Goal: Task Accomplishment & Management: Manage account settings

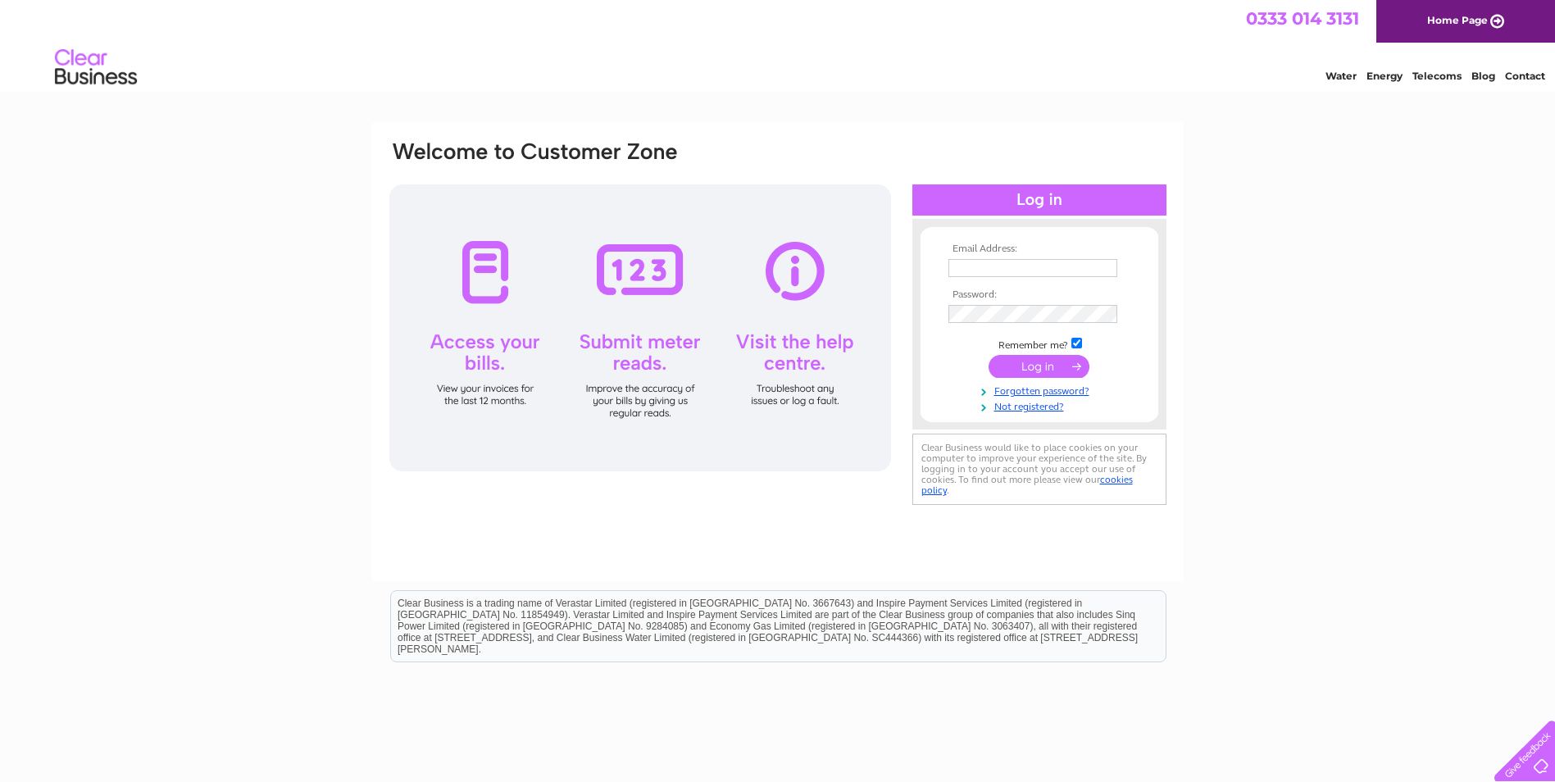
type input "accounts@ssuk.co.uk"
click at [1046, 363] on input "submit" at bounding box center [1038, 366] width 101 height 23
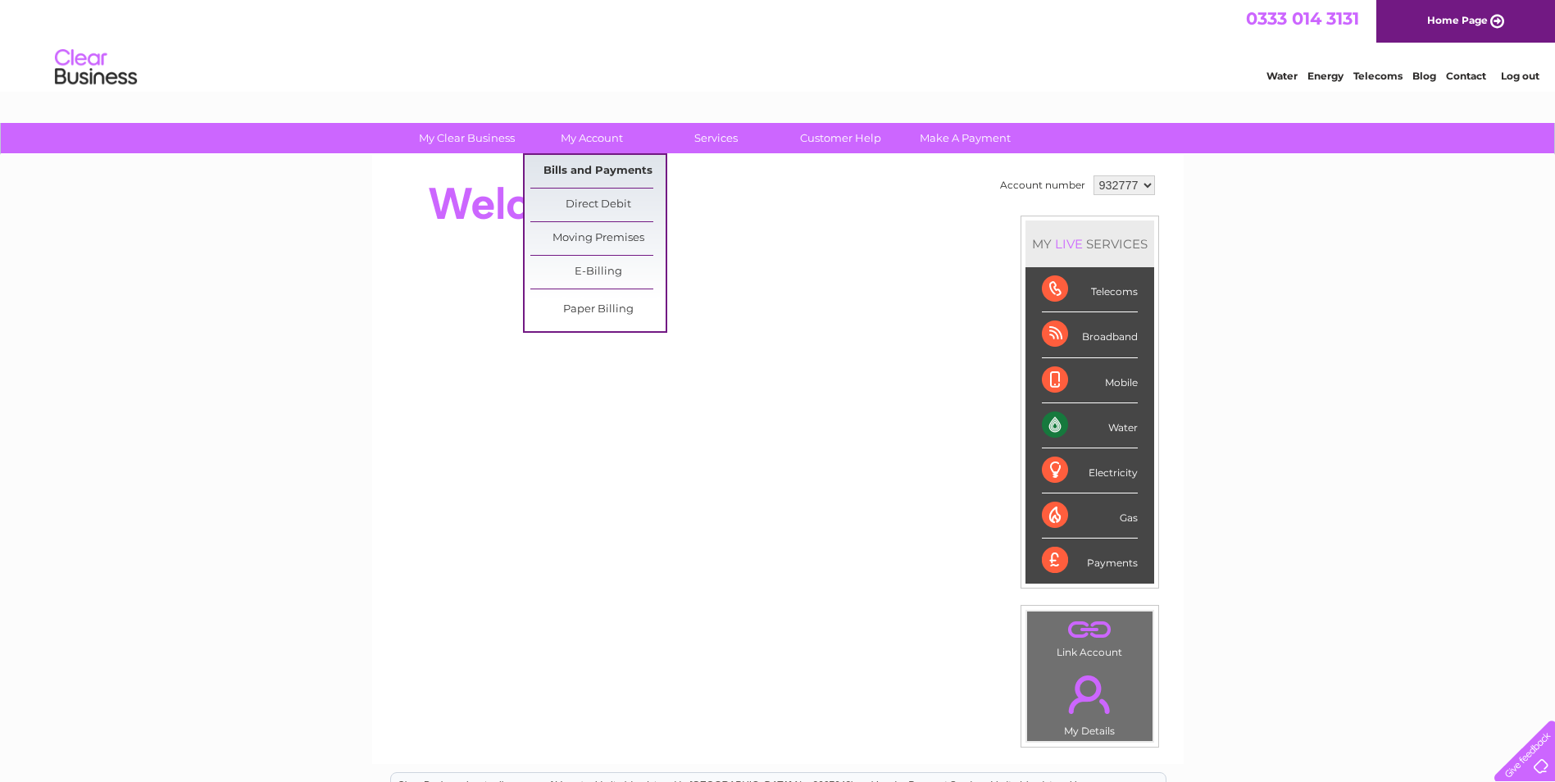
click at [595, 174] on link "Bills and Payments" at bounding box center [597, 171] width 135 height 33
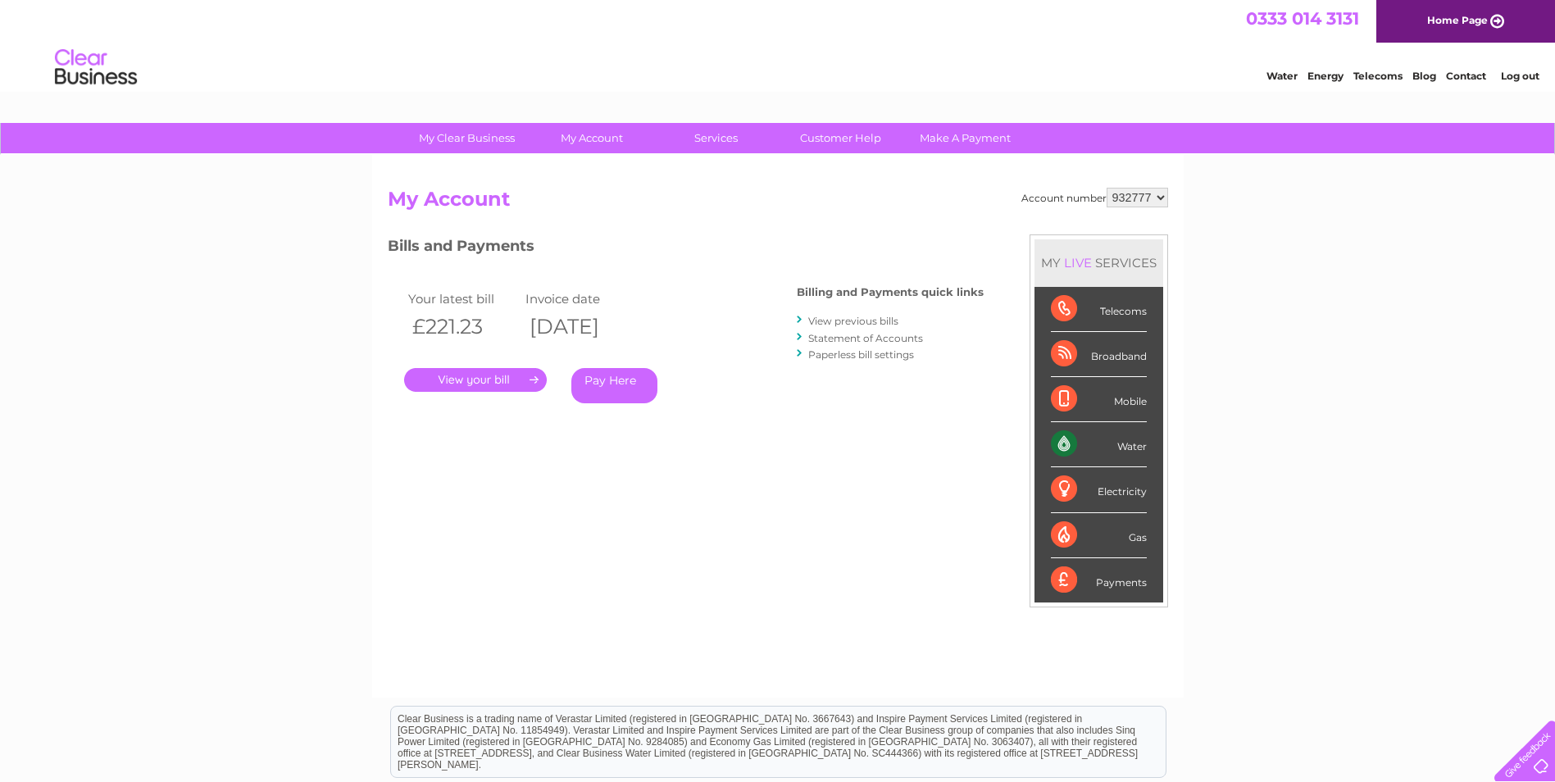
click at [467, 382] on link "." at bounding box center [475, 380] width 143 height 24
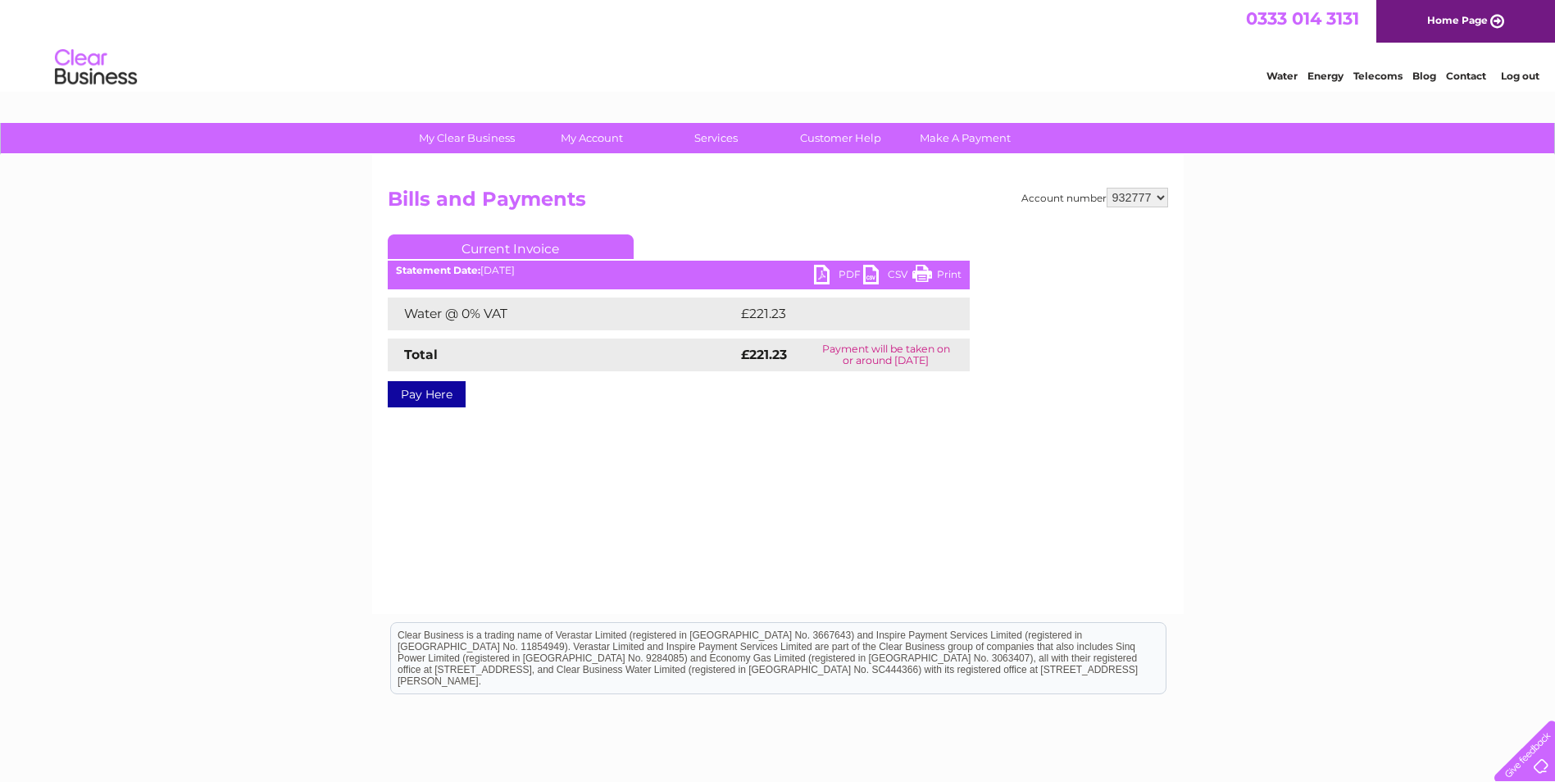
click at [828, 275] on link "PDF" at bounding box center [838, 277] width 49 height 24
click at [825, 272] on link "PDF" at bounding box center [838, 277] width 49 height 24
